Goal: Task Accomplishment & Management: Use online tool/utility

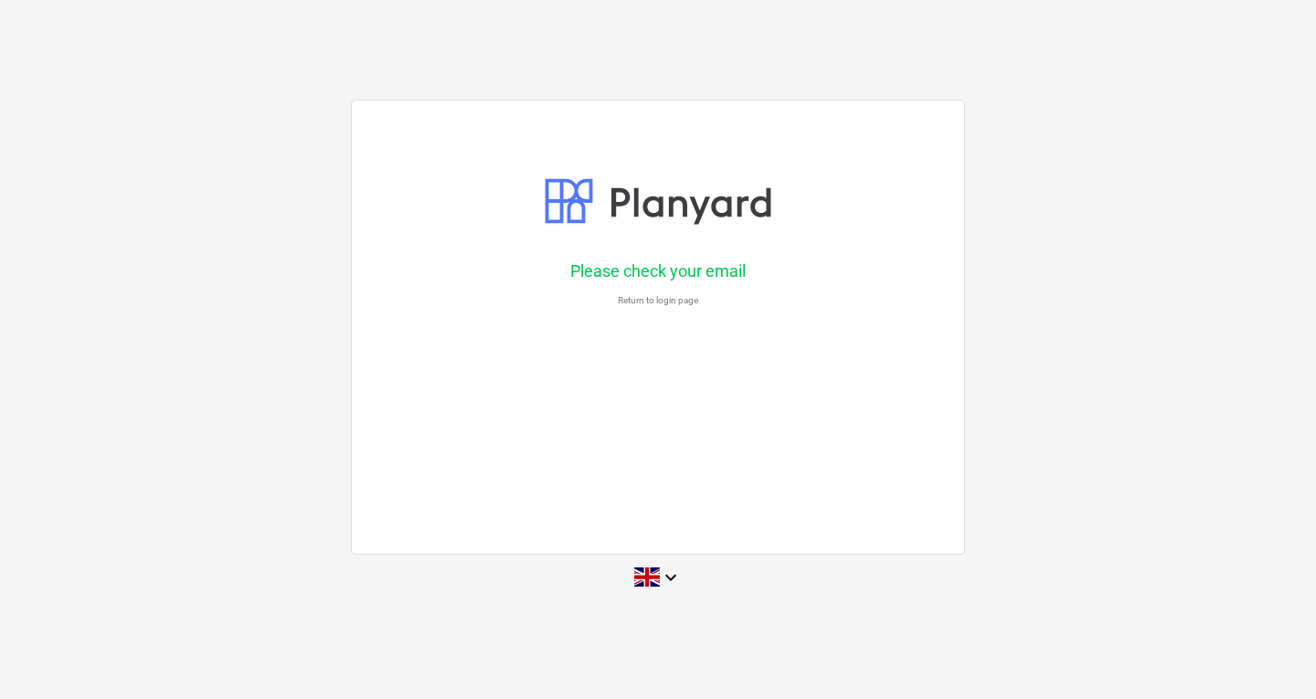
click at [566, 314] on div "Please check your email Return to login page" at bounding box center [658, 327] width 614 height 455
click at [693, 206] on div at bounding box center [658, 201] width 228 height 64
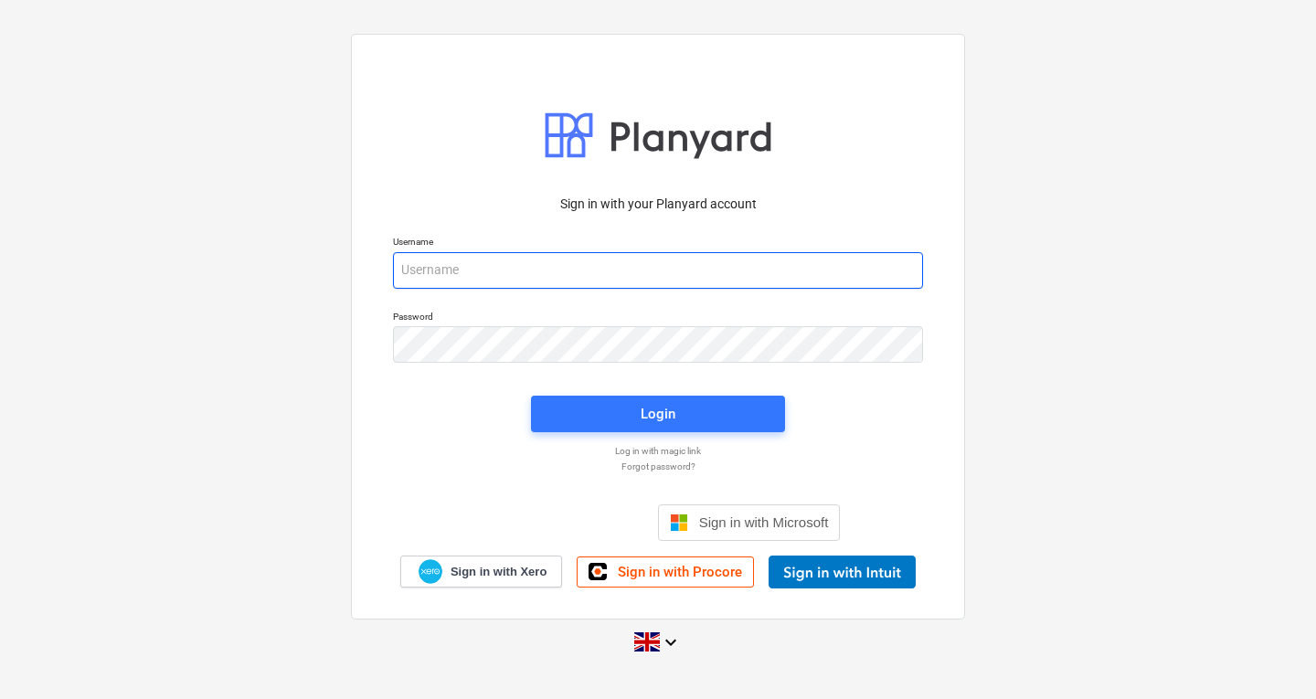
click at [490, 273] on input "email" at bounding box center [658, 270] width 530 height 37
type input "[PERSON_NAME][EMAIL_ADDRESS][DOMAIN_NAME]"
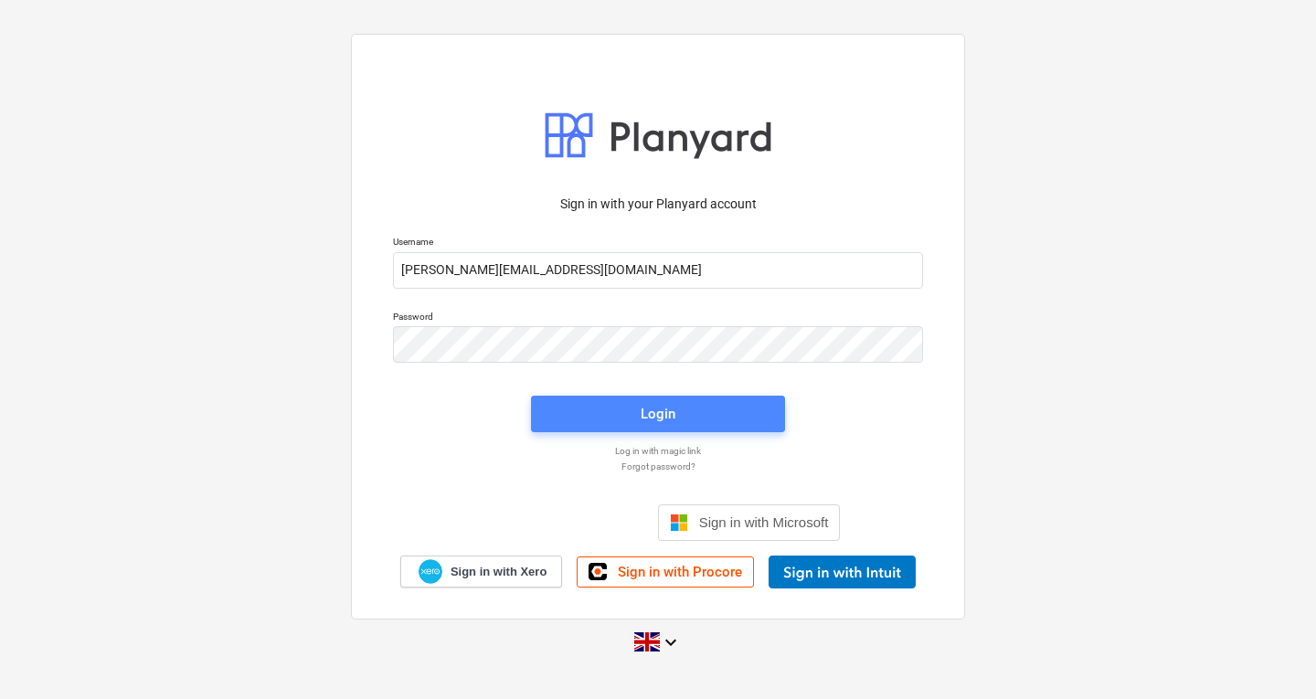
click at [708, 408] on span "Login" at bounding box center [658, 414] width 210 height 24
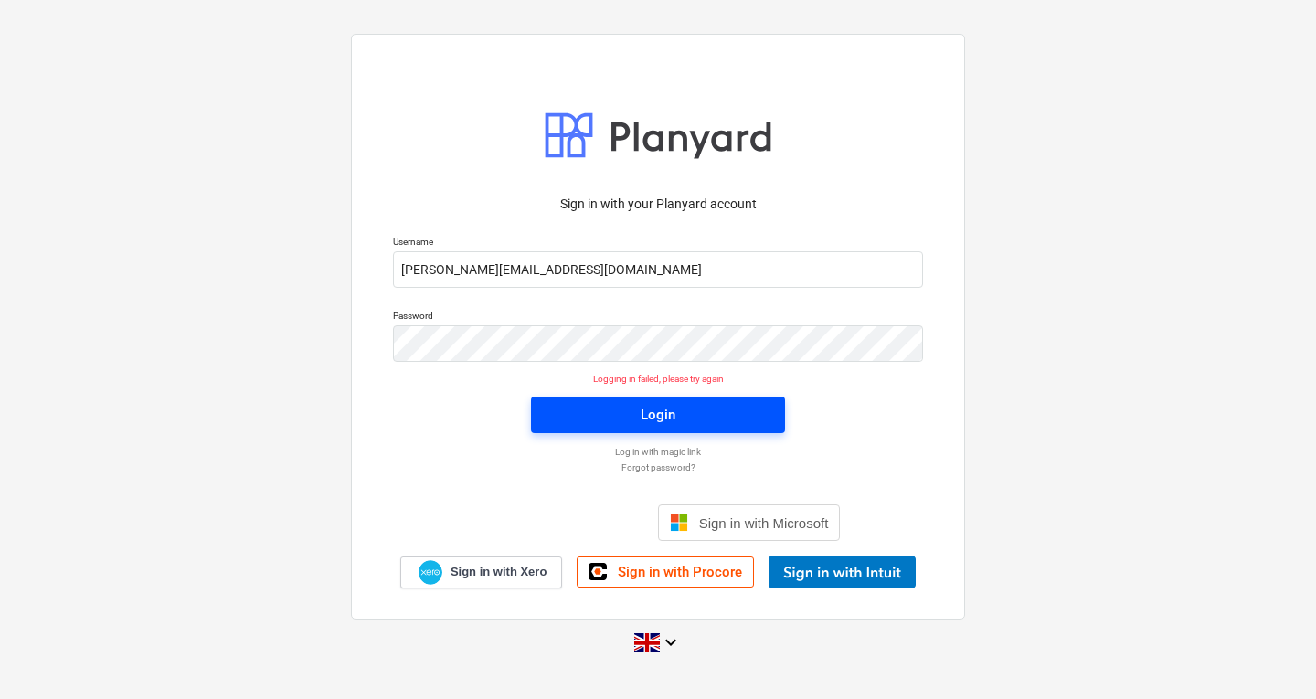
click at [661, 414] on div "Login" at bounding box center [658, 415] width 35 height 24
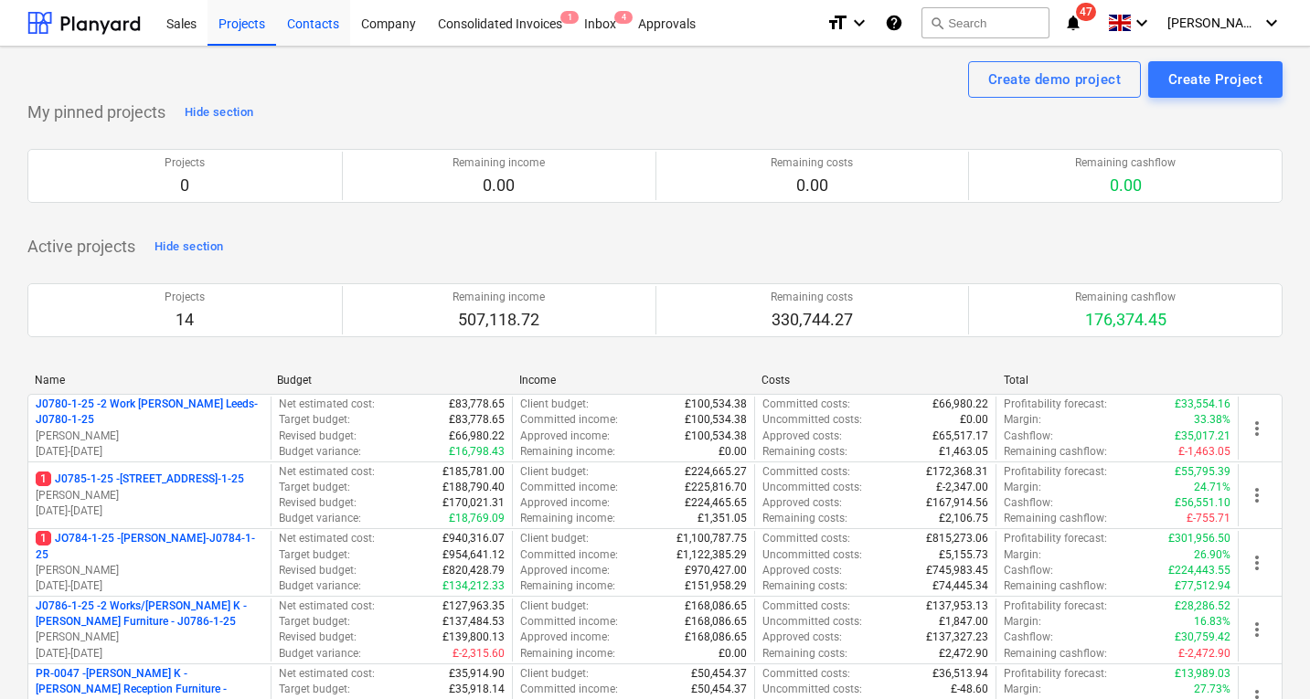
click at [311, 18] on div "Contacts" at bounding box center [313, 22] width 74 height 47
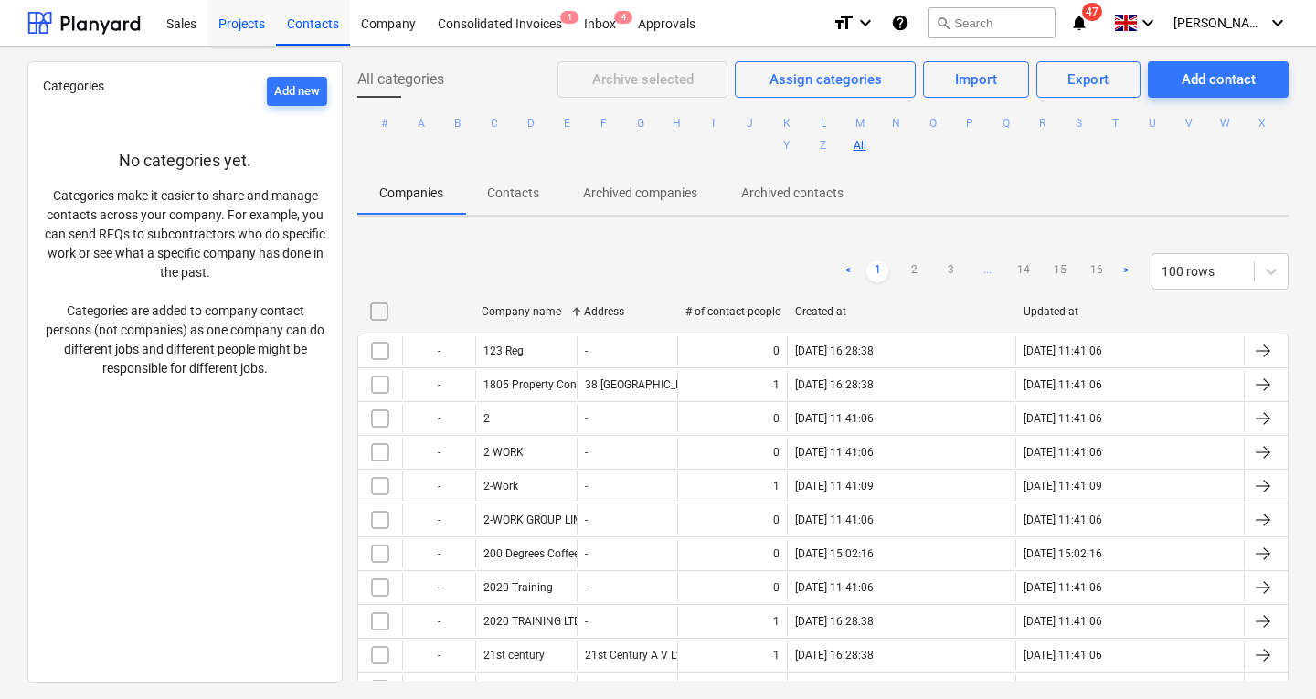
click at [242, 18] on div "Projects" at bounding box center [241, 22] width 69 height 47
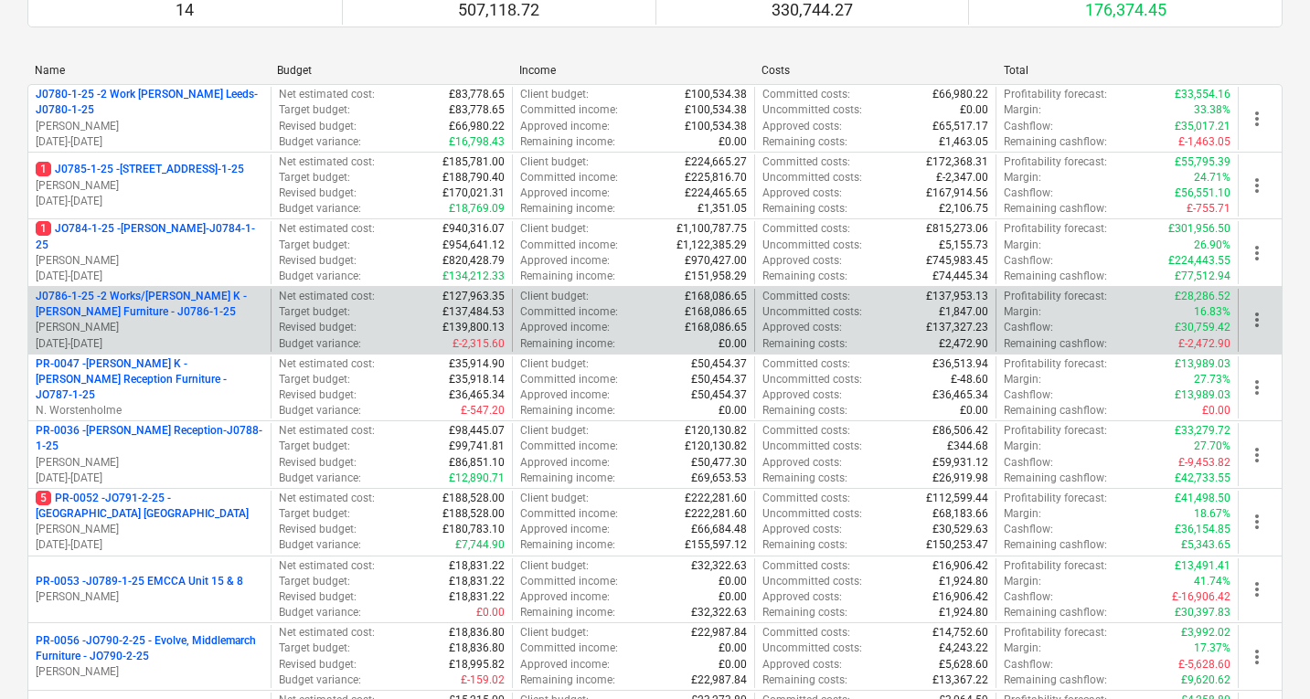
scroll to position [305, 0]
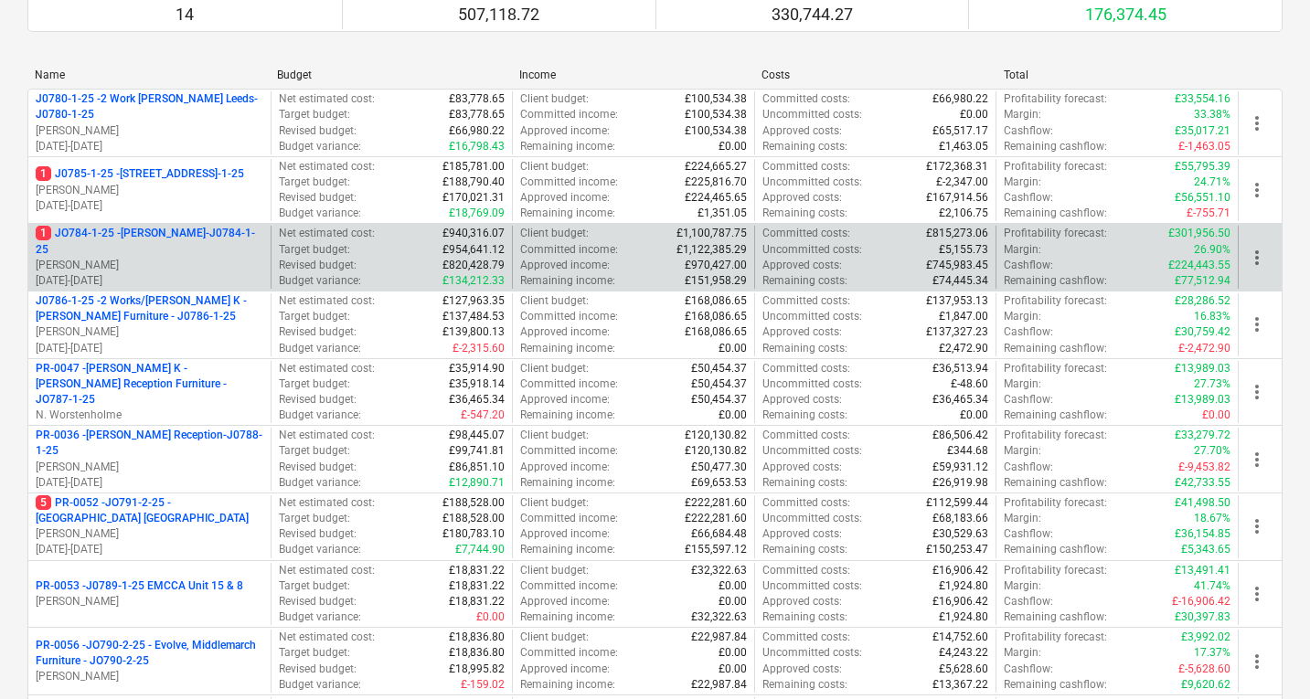
click at [187, 242] on p "1 JO784-1-25 - Wizu York-J0784-1-25" at bounding box center [150, 241] width 228 height 31
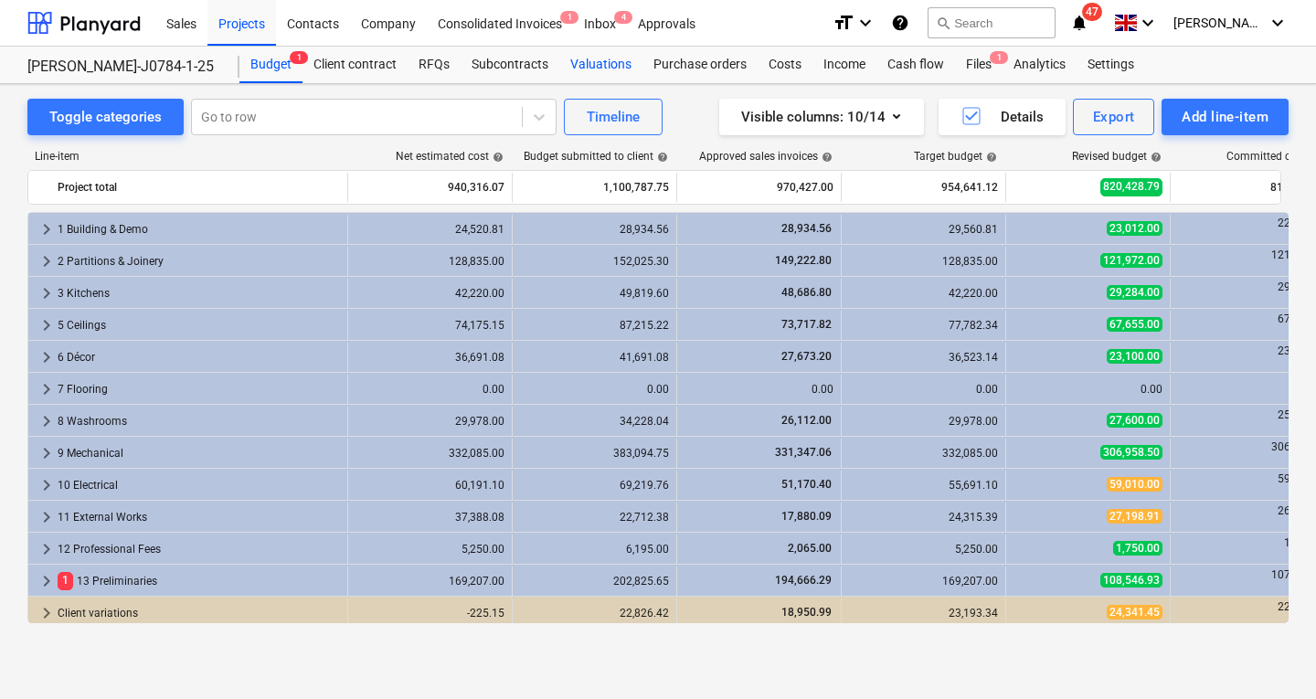
click at [599, 69] on div "Valuations" at bounding box center [600, 65] width 83 height 37
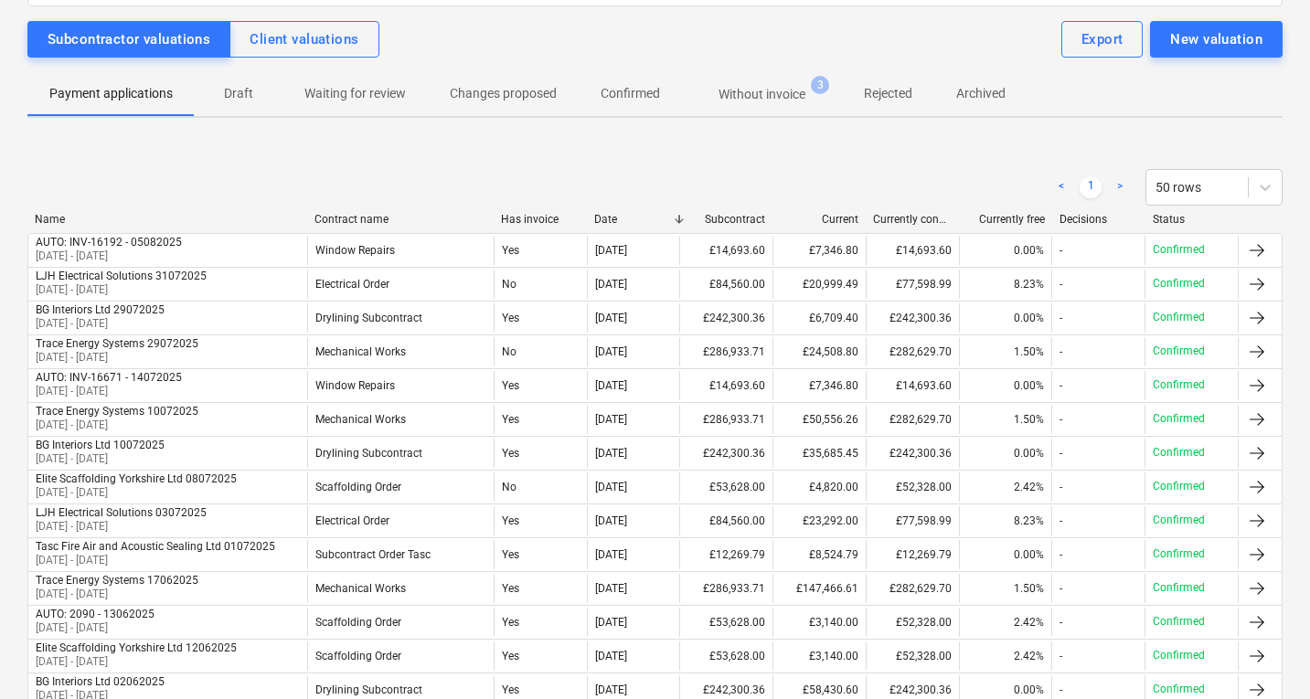
scroll to position [166, 0]
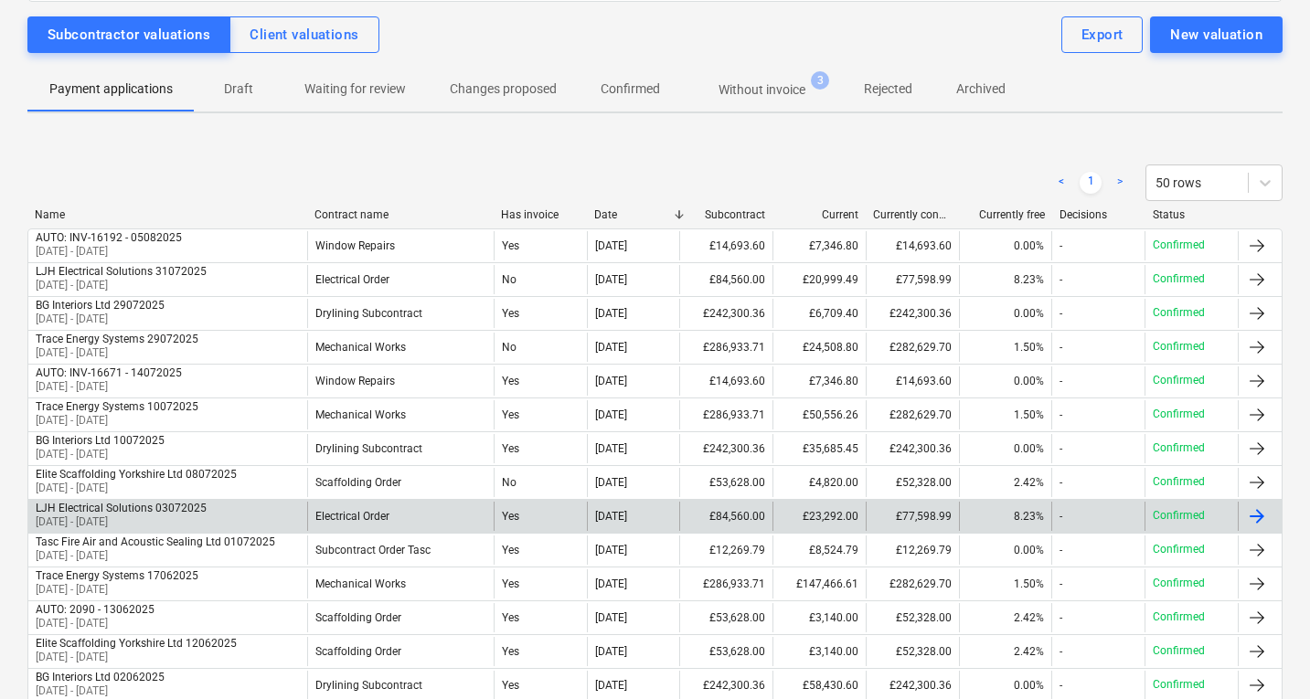
click at [154, 516] on p "[DATE] - [DATE]" at bounding box center [121, 522] width 171 height 16
